Goal: Navigation & Orientation: Find specific page/section

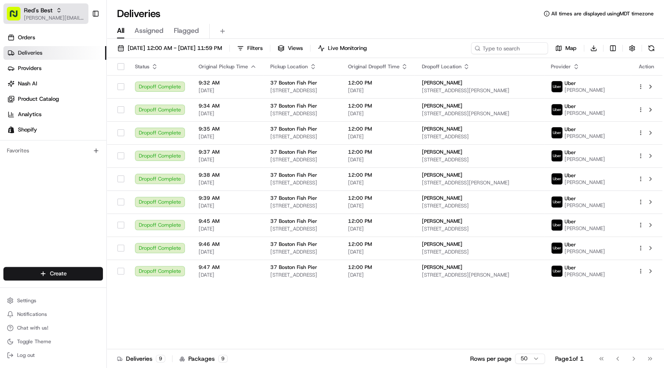
click at [26, 13] on span "Red's Best" at bounding box center [38, 10] width 29 height 9
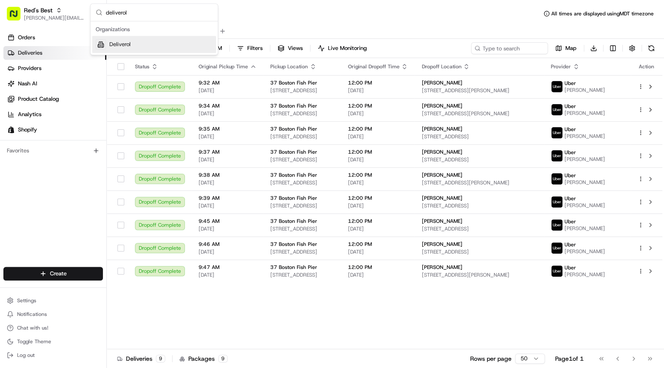
type input "deliverol"
click at [133, 43] on div "Deliverol" at bounding box center [154, 44] width 124 height 17
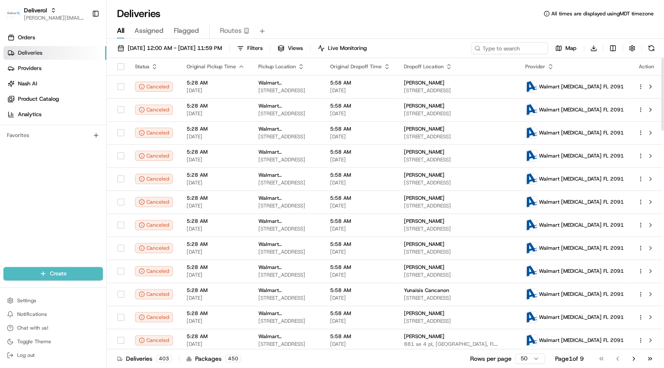
drag, startPoint x: 661, startPoint y: 102, endPoint x: 682, endPoint y: -57, distance: 159.9
click at [664, 58] on div at bounding box center [662, 94] width 3 height 73
click at [28, 36] on span "Orders" at bounding box center [26, 38] width 17 height 8
